Goal: Find specific page/section: Find specific page/section

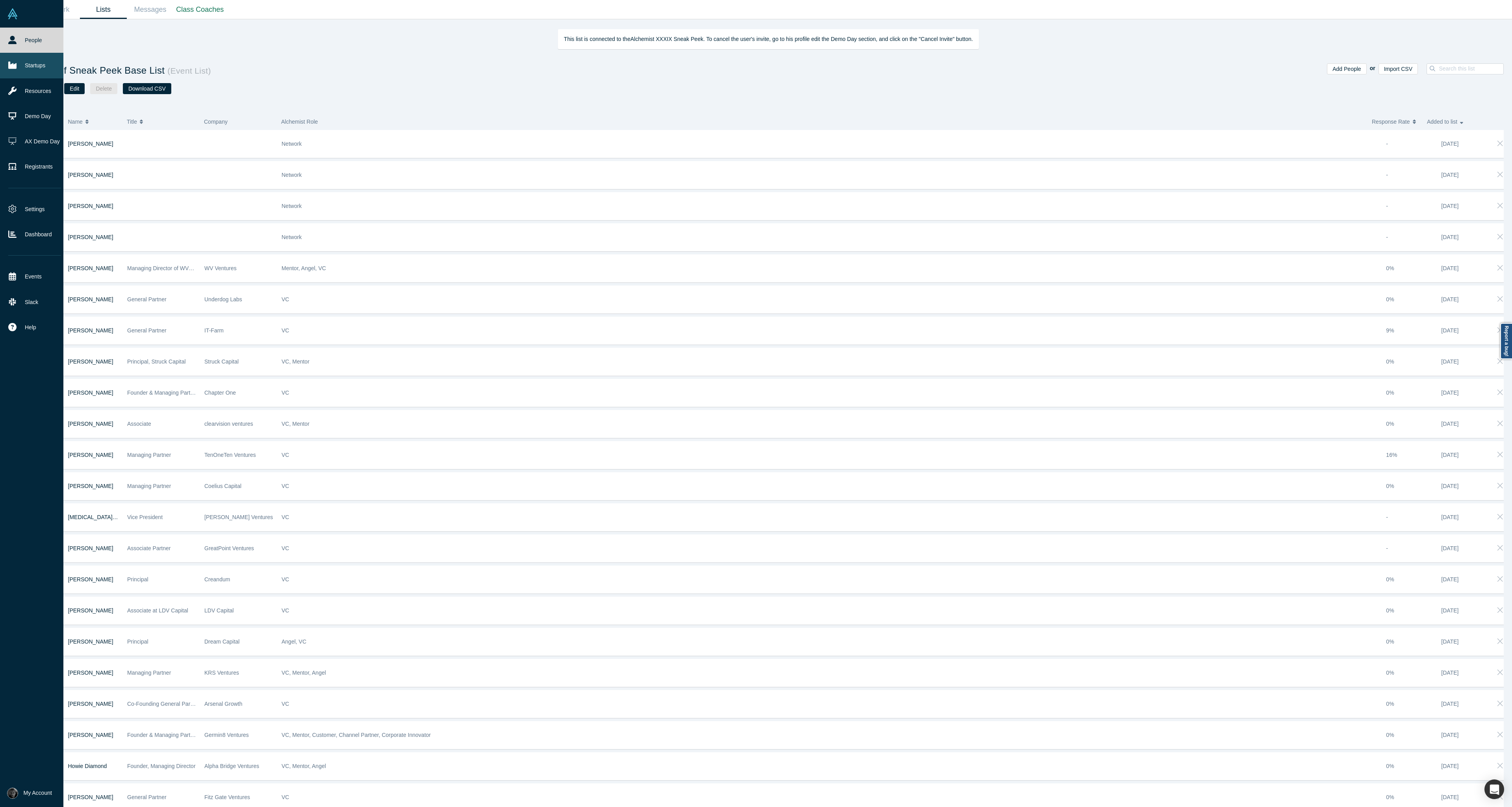
click at [13, 63] on icon at bounding box center [12, 65] width 9 height 9
